Goal: Task Accomplishment & Management: Manage account settings

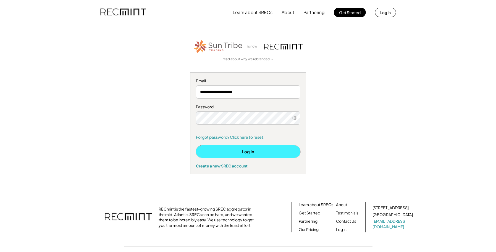
click at [247, 151] on button "Log In" at bounding box center [248, 151] width 104 height 12
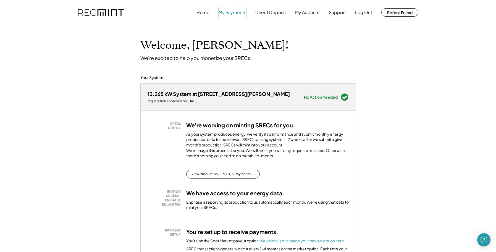
click at [231, 13] on button "My Payments" at bounding box center [233, 12] width 28 height 11
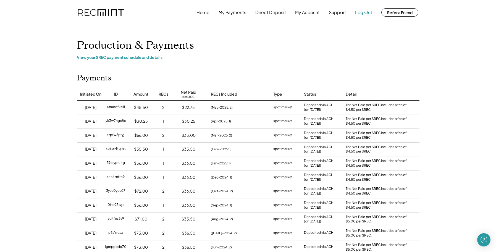
click at [363, 14] on button "Log Out" at bounding box center [363, 12] width 17 height 11
